Goal: Register for event/course

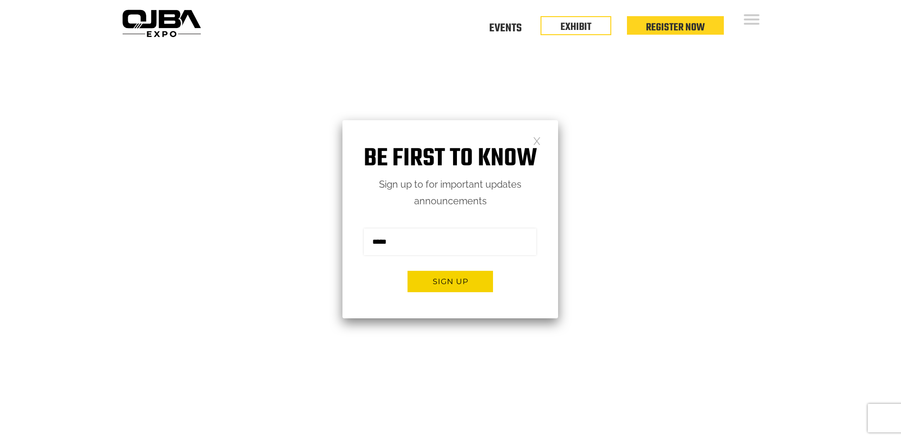
click at [535, 142] on link at bounding box center [537, 140] width 8 height 8
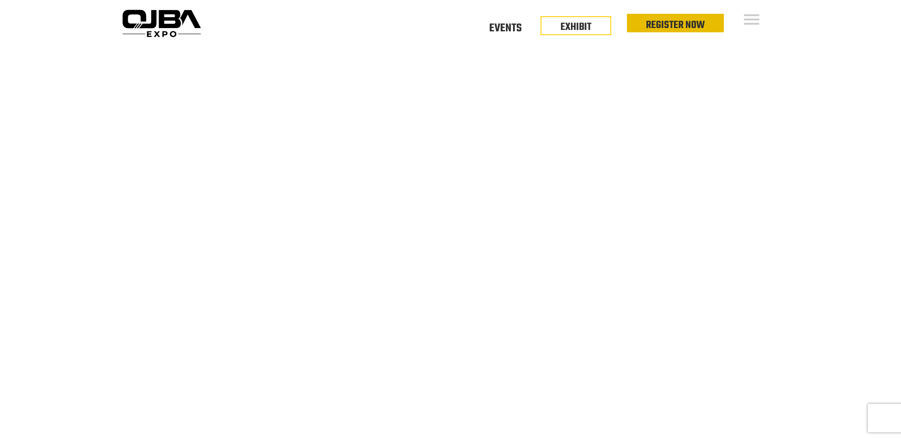
click at [660, 23] on link "Register Now" at bounding box center [675, 25] width 59 height 16
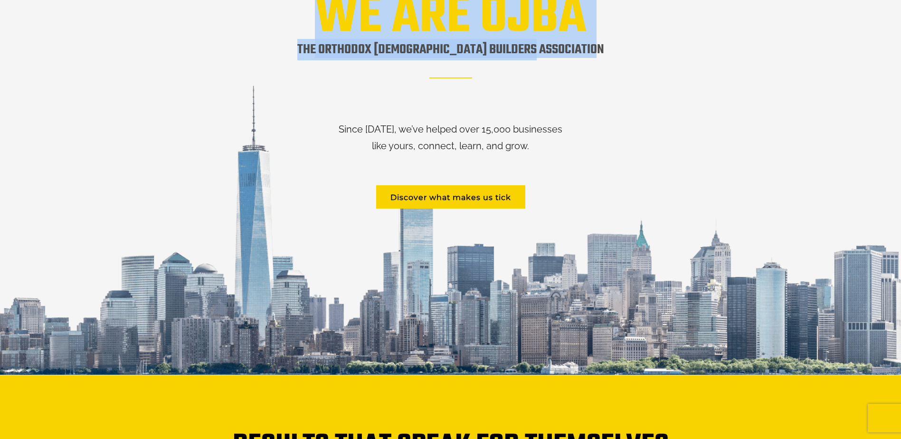
drag, startPoint x: 333, startPoint y: 38, endPoint x: 567, endPoint y: 37, distance: 234.2
click at [567, 37] on div "8 years of providing practical, hands-on support 12 successful expos to date WE…" at bounding box center [450, 135] width 651 height 461
copy div "WE ARE OJBA The orthodox [DEMOGRAPHIC_DATA] builders association"
